Goal: Navigation & Orientation: Go to known website

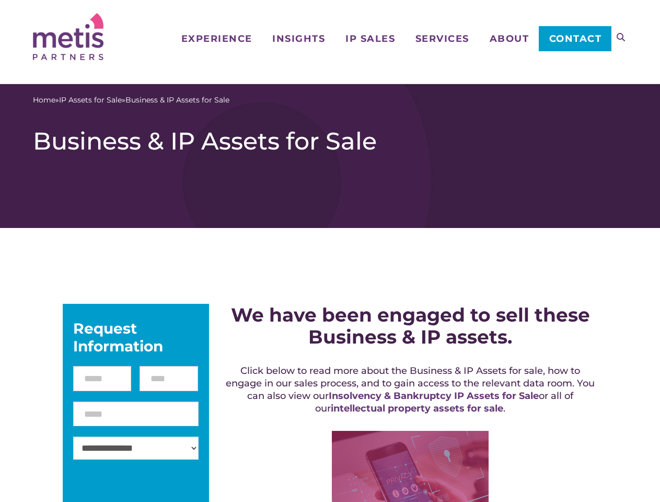
click at [621, 37] on icon at bounding box center [621, 37] width 8 height 8
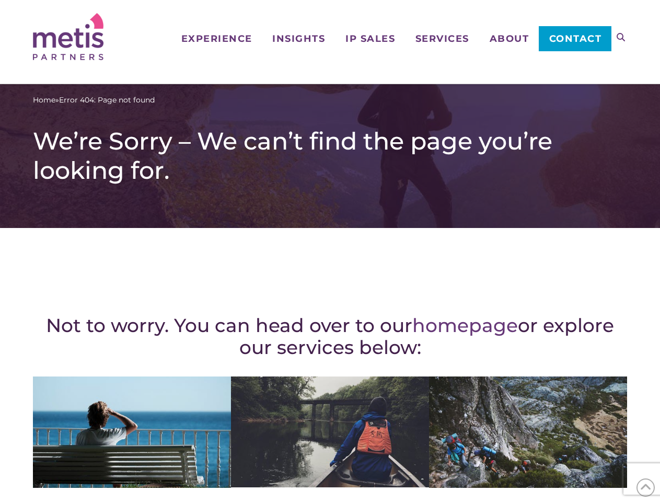
click at [330, 251] on div "Not to worry. You can head over to our homepage or explore our services below: …" at bounding box center [330, 457] width 595 height 417
click at [621, 37] on icon at bounding box center [621, 37] width 8 height 8
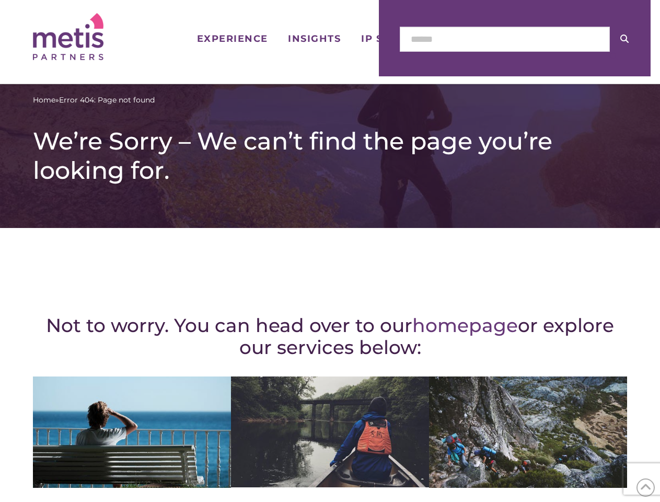
click at [646, 487] on icon at bounding box center [647, 488] width 12 height 16
